Goal: Task Accomplishment & Management: Manage account settings

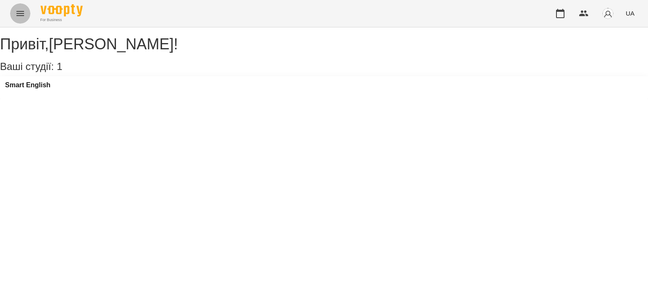
click at [22, 15] on icon "Menu" at bounding box center [20, 13] width 10 height 10
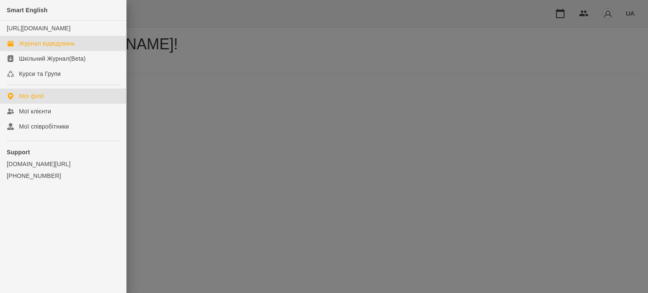
click at [39, 48] on div "Журнал відвідувань" at bounding box center [47, 43] width 56 height 8
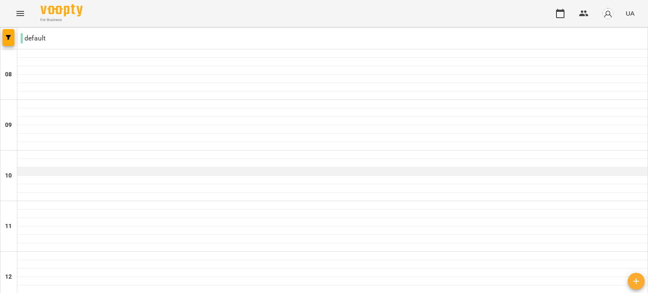
scroll to position [380, 0]
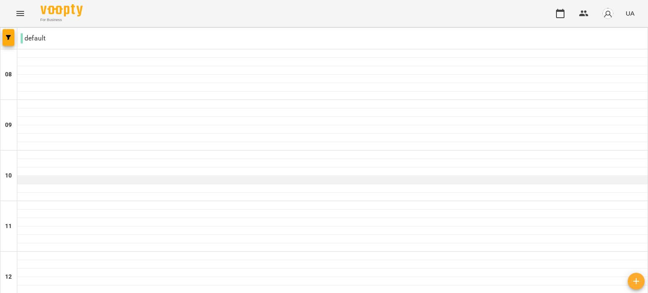
scroll to position [295, 0]
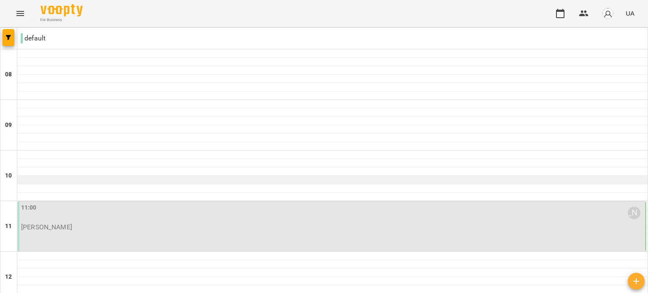
scroll to position [84, 0]
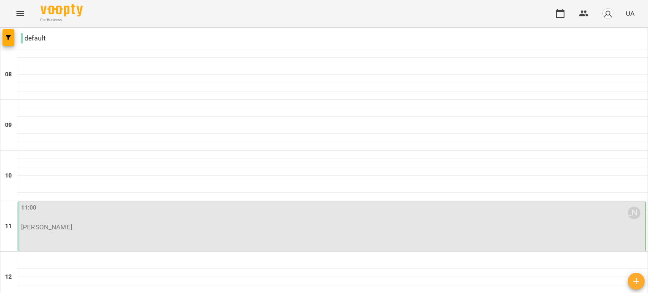
click at [140, 203] on div "11:00 [PERSON_NAME] [PERSON_NAME]" at bounding box center [332, 217] width 623 height 28
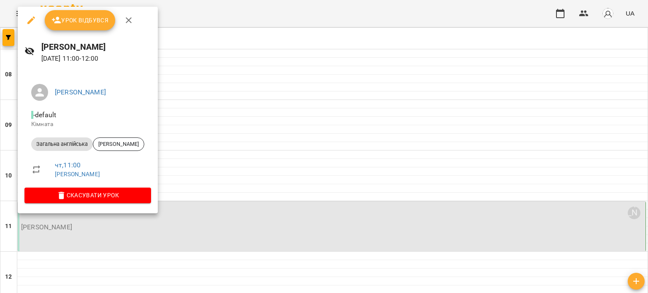
click at [89, 24] on span "Урок відбувся" at bounding box center [79, 20] width 57 height 10
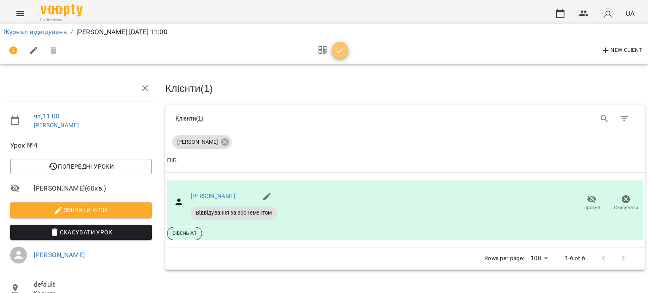
click at [336, 49] on icon "button" at bounding box center [340, 51] width 10 height 10
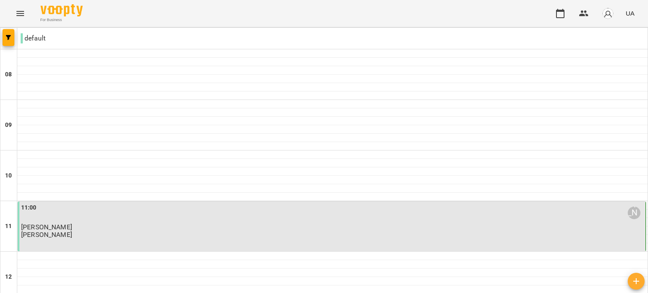
scroll to position [295, 0]
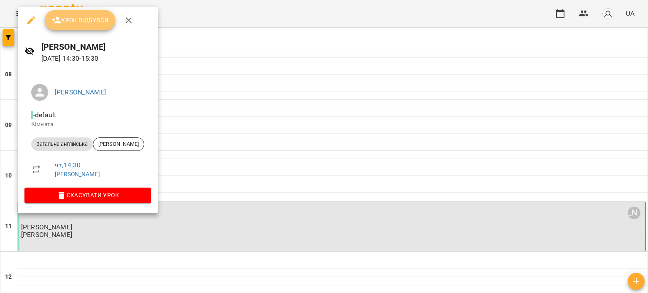
click at [89, 23] on span "Урок відбувся" at bounding box center [79, 20] width 57 height 10
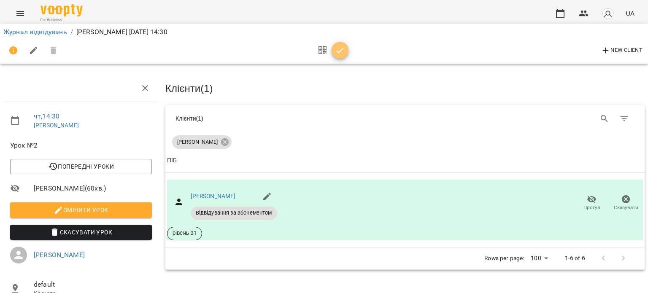
click at [336, 47] on icon "button" at bounding box center [340, 51] width 10 height 10
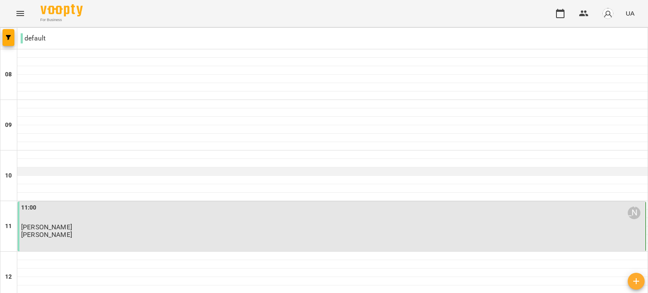
scroll to position [211, 0]
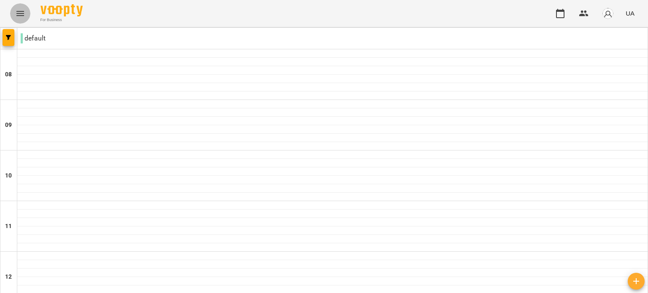
click at [24, 12] on icon "Menu" at bounding box center [20, 13] width 10 height 10
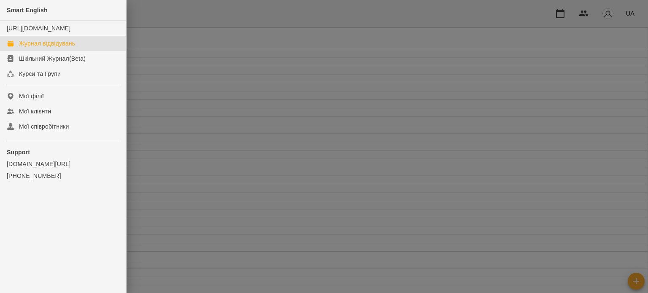
click at [37, 48] on div "Журнал відвідувань" at bounding box center [47, 43] width 56 height 8
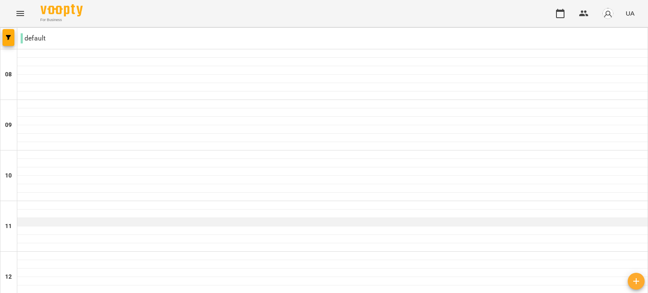
scroll to position [166, 0]
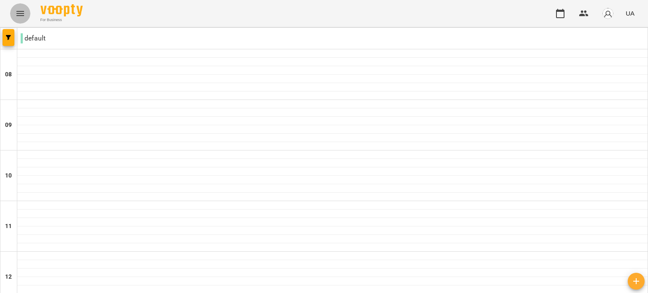
click at [20, 8] on icon "Menu" at bounding box center [20, 13] width 10 height 10
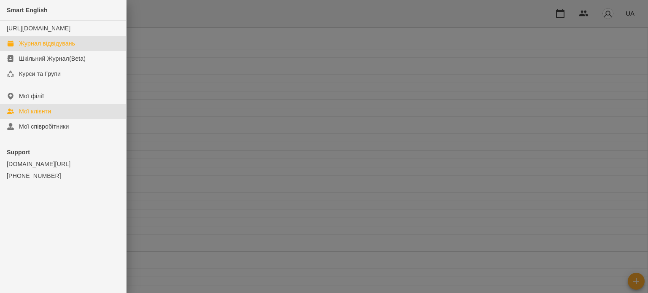
click at [42, 116] on div "Мої клієнти" at bounding box center [35, 111] width 32 height 8
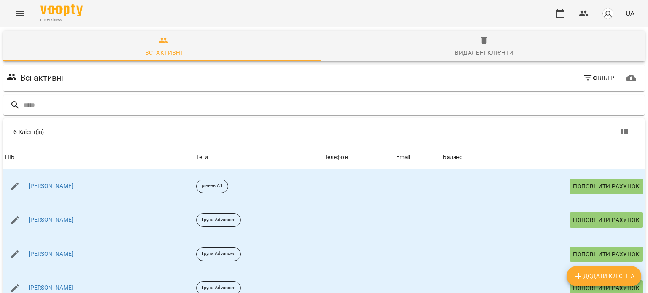
click at [19, 14] on icon "Menu" at bounding box center [20, 13] width 10 height 10
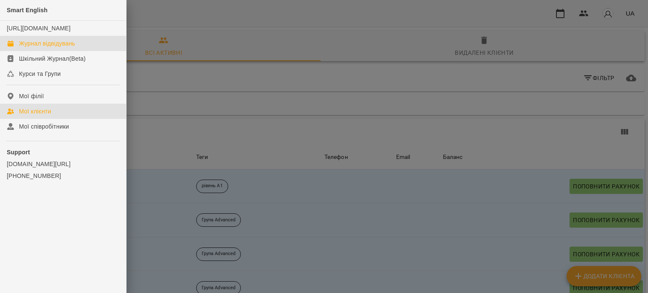
click at [44, 48] on div "Журнал відвідувань" at bounding box center [47, 43] width 56 height 8
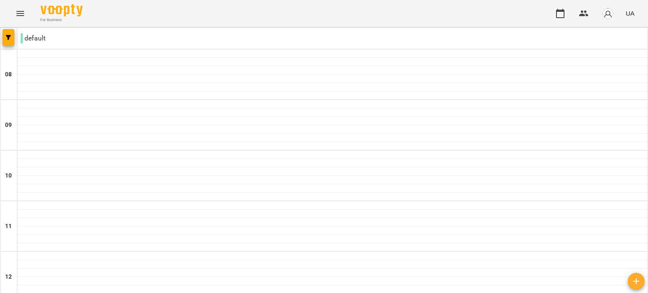
scroll to position [293, 0]
click at [19, 18] on button "Menu" at bounding box center [20, 13] width 20 height 20
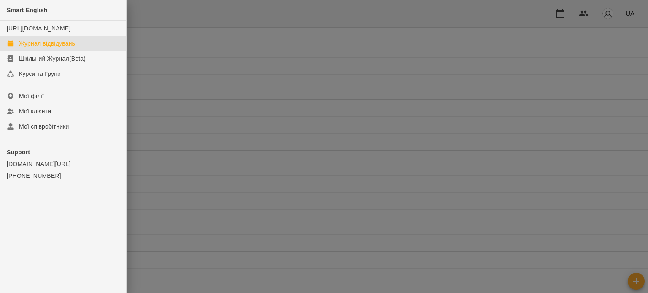
click at [173, 25] on div at bounding box center [324, 146] width 648 height 293
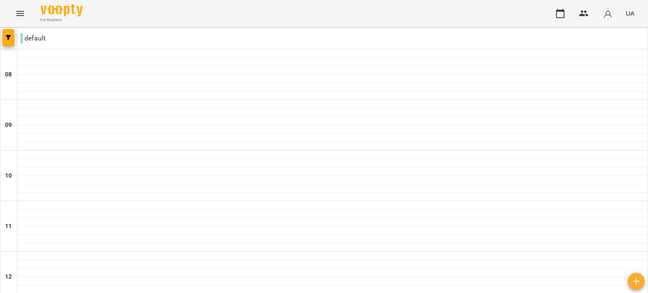
click at [21, 17] on icon "Menu" at bounding box center [20, 13] width 10 height 10
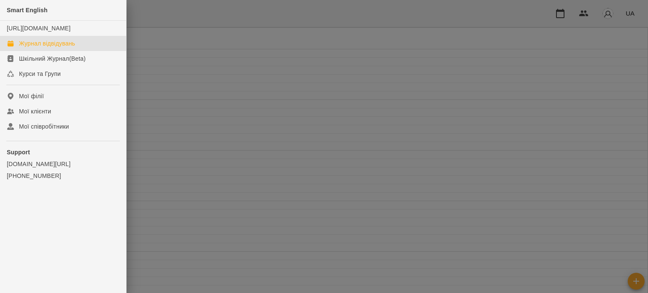
click at [179, 52] on div at bounding box center [324, 146] width 648 height 293
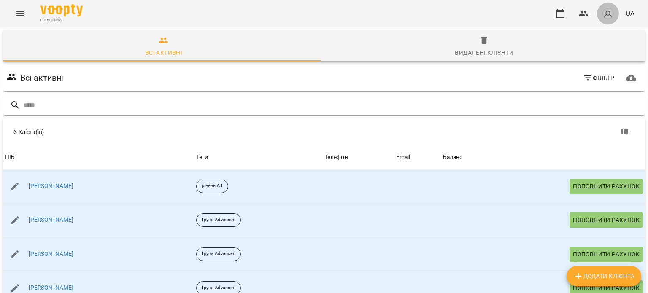
click at [601, 15] on button "button" at bounding box center [608, 14] width 22 height 22
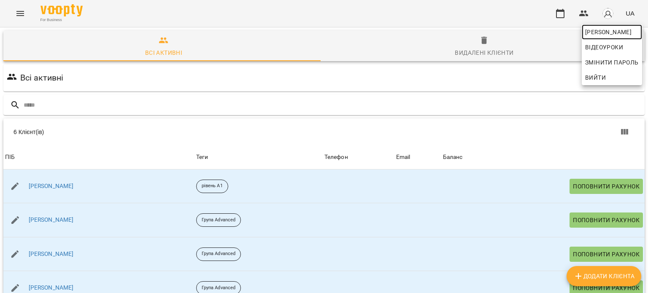
click at [596, 30] on span "[PERSON_NAME]" at bounding box center [612, 32] width 54 height 10
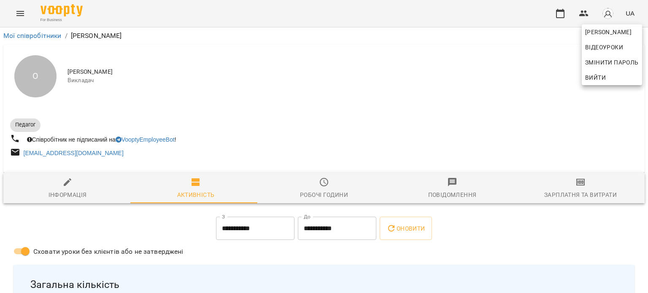
click at [179, 181] on div at bounding box center [324, 146] width 648 height 293
